Goal: Transaction & Acquisition: Purchase product/service

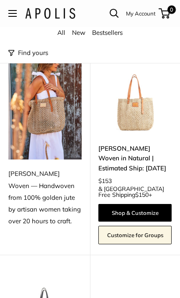
click at [45, 133] on img at bounding box center [44, 111] width 73 height 98
click at [53, 116] on img at bounding box center [44, 111] width 73 height 98
click at [51, 191] on div "[PERSON_NAME] Woven — Handwoven from 100% golden jute by artisan women taking o…" at bounding box center [44, 197] width 73 height 59
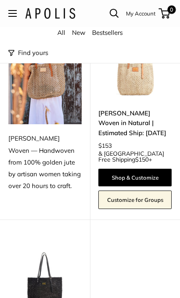
scroll to position [96, 0]
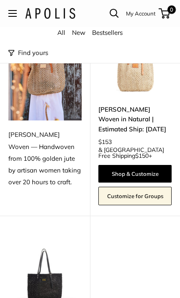
click at [147, 173] on link "Shop & Customize" at bounding box center [134, 174] width 73 height 18
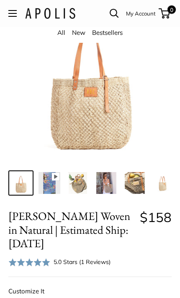
scroll to position [70, 0]
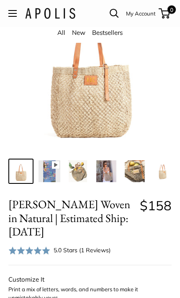
click at [107, 106] on img at bounding box center [89, 65] width 163 height 163
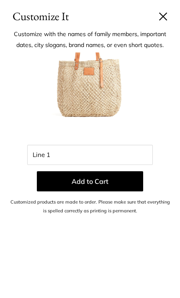
click at [166, 15] on button at bounding box center [163, 16] width 8 height 8
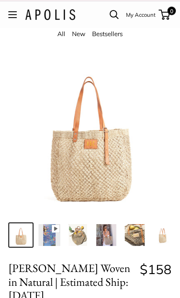
scroll to position [0, 0]
